Goal: Task Accomplishment & Management: Complete application form

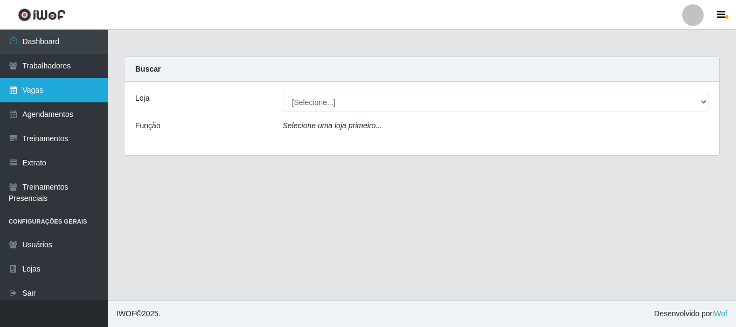
click at [45, 87] on link "Vagas" at bounding box center [54, 90] width 108 height 24
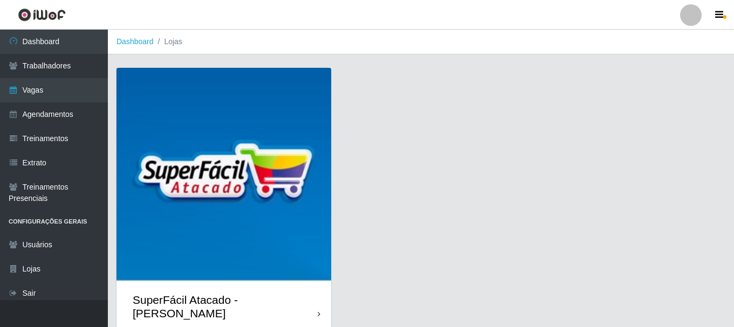
click at [305, 102] on img at bounding box center [223, 175] width 215 height 215
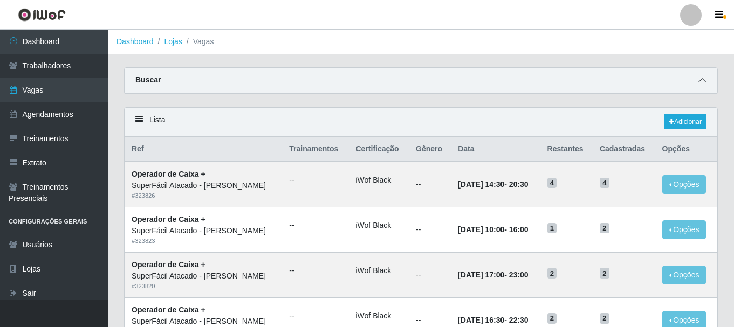
click at [699, 82] on icon at bounding box center [702, 81] width 8 height 8
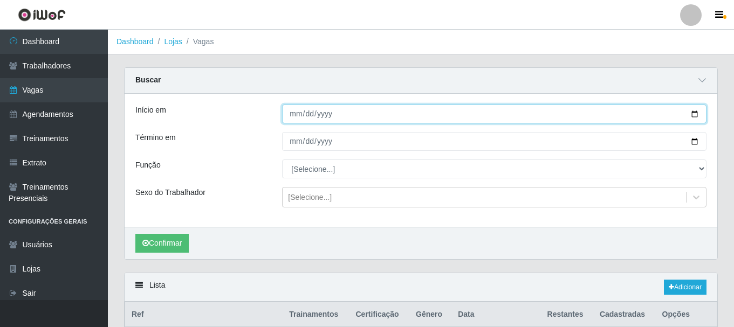
click at [693, 116] on input "Início em" at bounding box center [494, 114] width 424 height 19
type input "[DATE]"
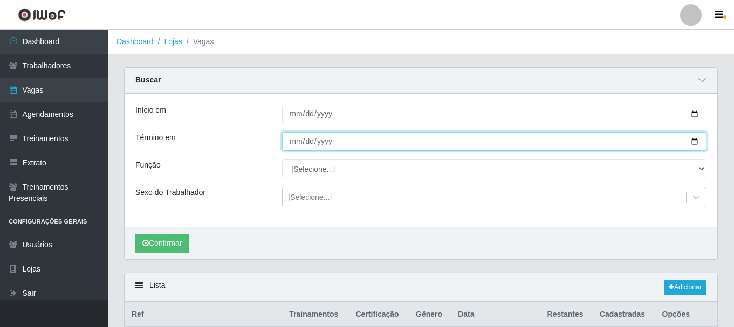
click at [698, 141] on input "Término em" at bounding box center [494, 141] width 424 height 19
type input "[DATE]"
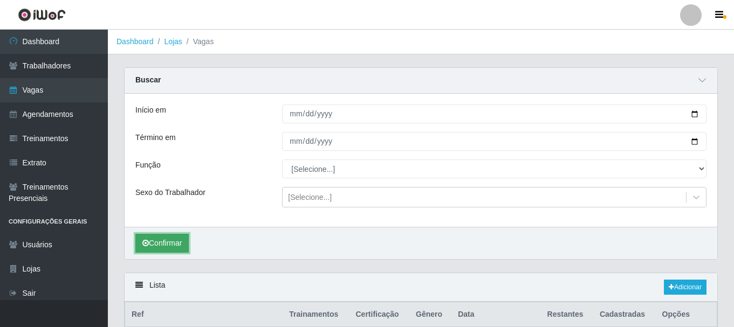
click at [177, 245] on button "Confirmar" at bounding box center [161, 243] width 53 height 19
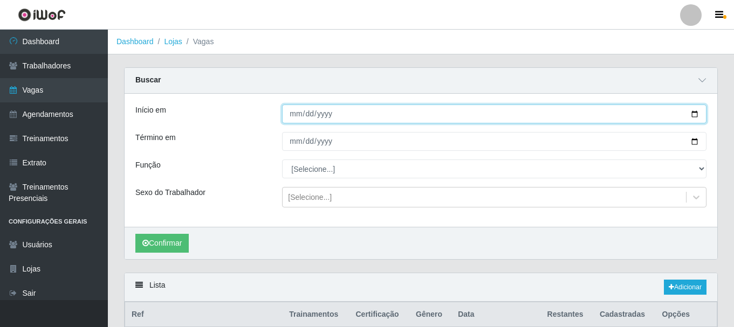
click at [695, 112] on input "[DATE]" at bounding box center [494, 114] width 424 height 19
type input "[DATE]"
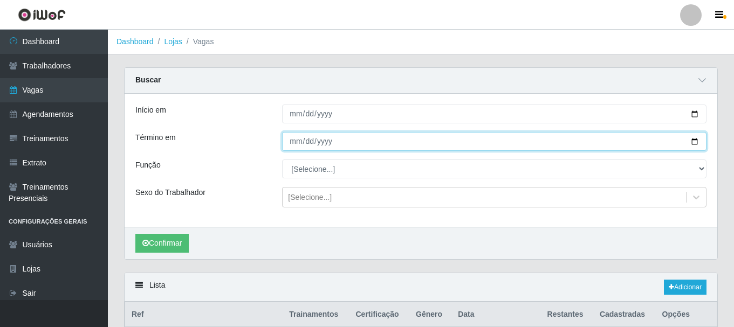
click at [695, 144] on input "[DATE]" at bounding box center [494, 141] width 424 height 19
type input "[DATE]"
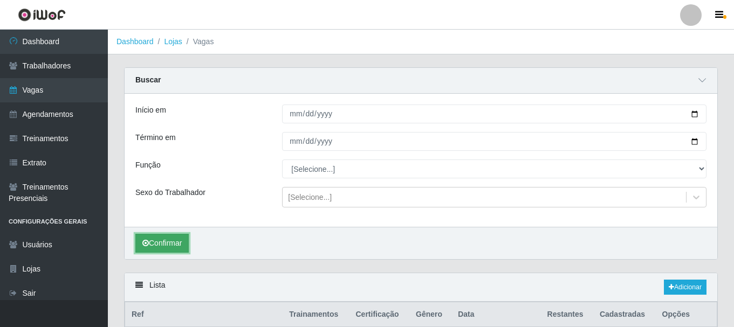
click at [184, 240] on button "Confirmar" at bounding box center [161, 243] width 53 height 19
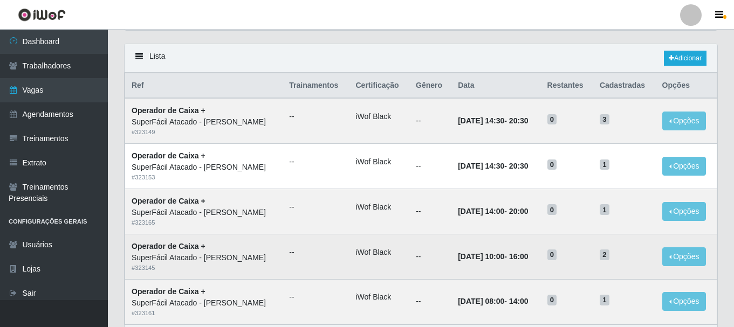
scroll to position [300, 0]
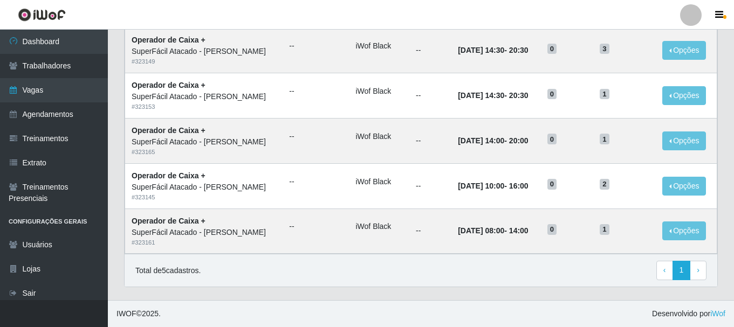
click at [338, 292] on div "Lista Adicionar Ref Trainamentos Certificação Gênero Data Restantes Cadastradas…" at bounding box center [421, 136] width 610 height 327
click at [379, 287] on div "Lista Adicionar Ref Trainamentos Certificação Gênero Data Restantes Cadastradas…" at bounding box center [421, 130] width 594 height 314
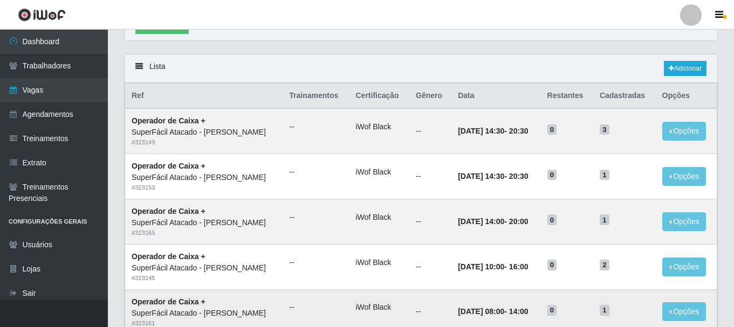
scroll to position [85, 0]
